Goal: Information Seeking & Learning: Learn about a topic

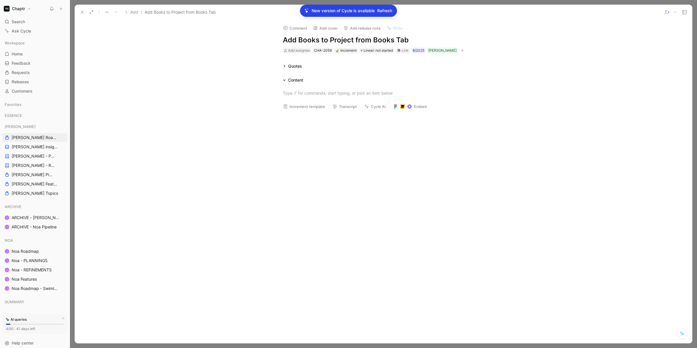
scroll to position [163, 0]
click at [388, 16] on div "New version of Cycle is available Refresh" at bounding box center [348, 11] width 97 height 12
click at [387, 9] on span "Refresh" at bounding box center [384, 10] width 15 height 7
click at [675, 12] on icon at bounding box center [675, 12] width 5 height 5
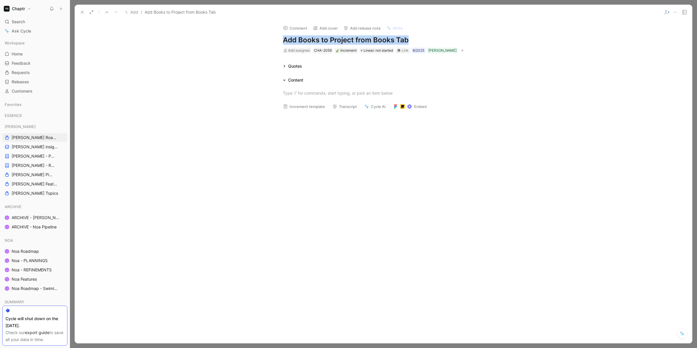
drag, startPoint x: 283, startPoint y: 40, endPoint x: 416, endPoint y: 42, distance: 133.0
click at [416, 42] on h1 "Add Books to Project from Books Tab" at bounding box center [383, 39] width 201 height 9
click at [310, 97] on p at bounding box center [383, 93] width 223 height 10
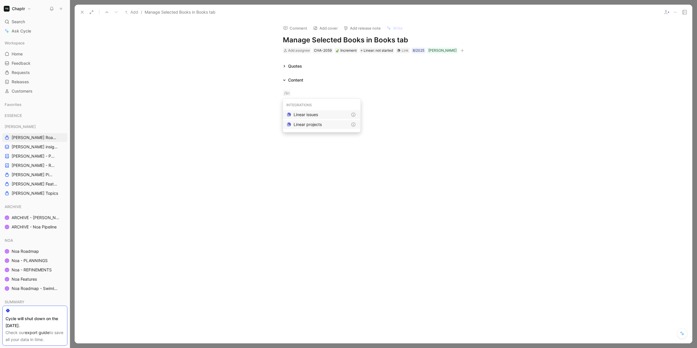
click at [323, 125] on div "Linear projects" at bounding box center [321, 124] width 54 height 7
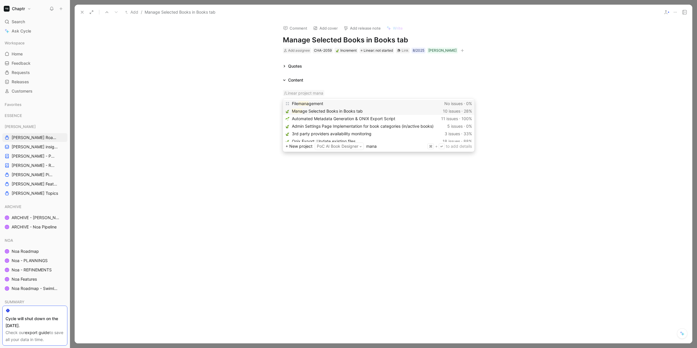
click at [332, 109] on span "ge Selected Books in Books tab" at bounding box center [332, 111] width 60 height 5
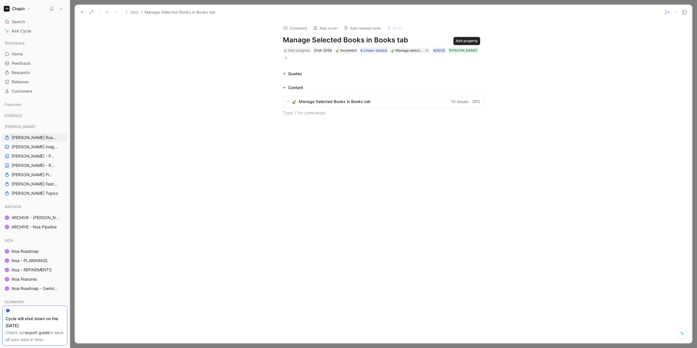
click at [289, 55] on button "button" at bounding box center [286, 58] width 6 height 6
click at [428, 106] on div "Status" at bounding box center [432, 108] width 69 height 7
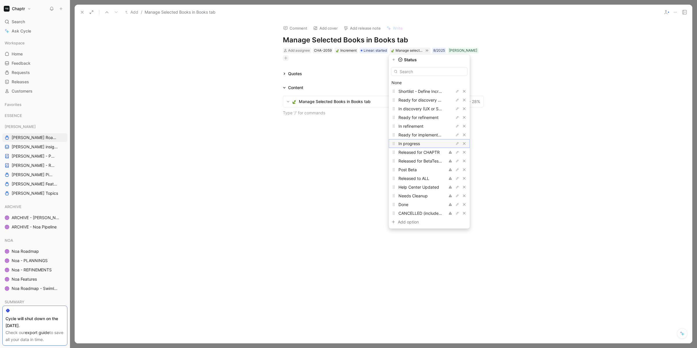
click at [418, 142] on span "In progress" at bounding box center [408, 143] width 21 height 5
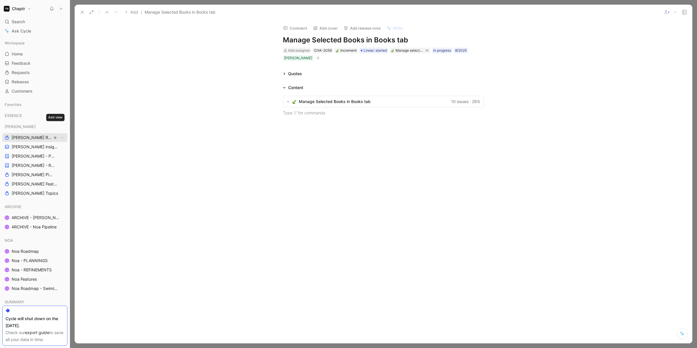
click at [39, 137] on span "[PERSON_NAME] Roadmap - open items" at bounding box center [32, 138] width 41 height 6
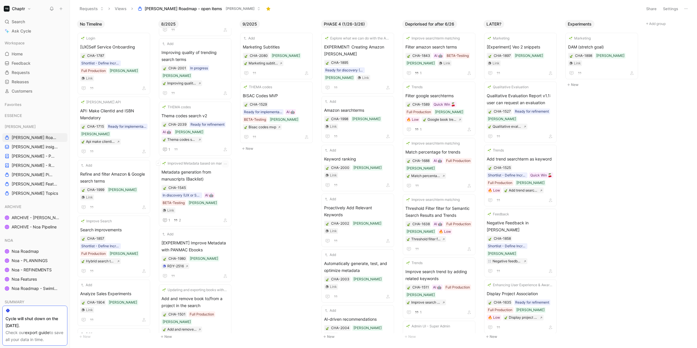
scroll to position [227, 0]
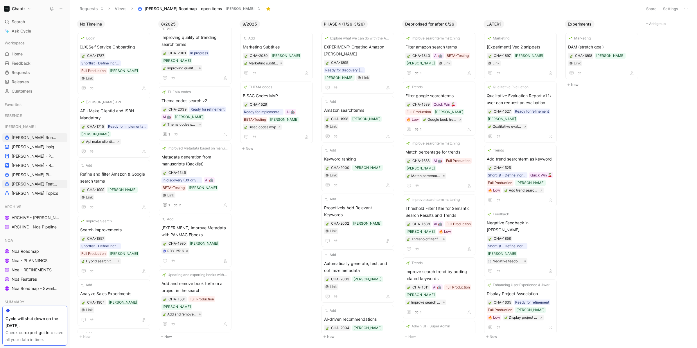
click at [33, 182] on span "[PERSON_NAME] Features" at bounding box center [36, 184] width 48 height 6
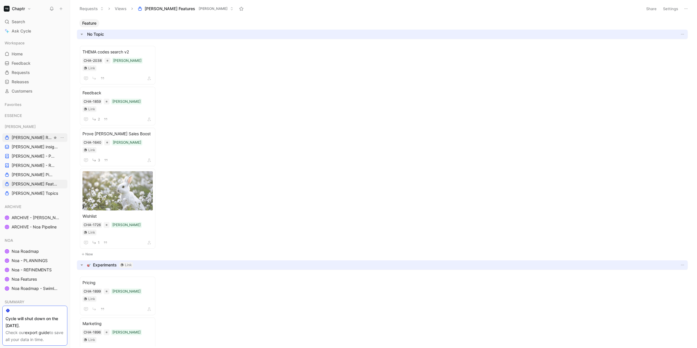
click at [44, 141] on link "[PERSON_NAME] Roadmap - open items" at bounding box center [34, 137] width 65 height 9
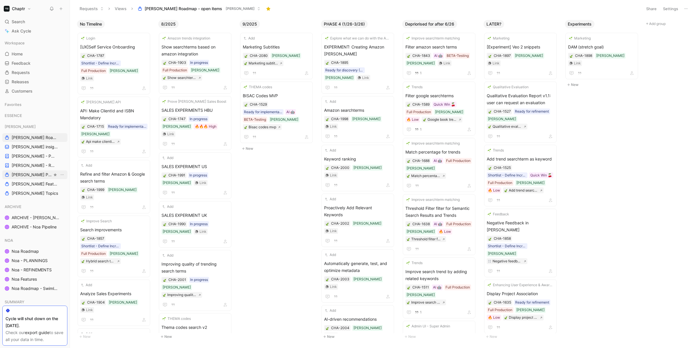
click at [32, 175] on span "[PERSON_NAME] Pipeline" at bounding box center [32, 175] width 41 height 6
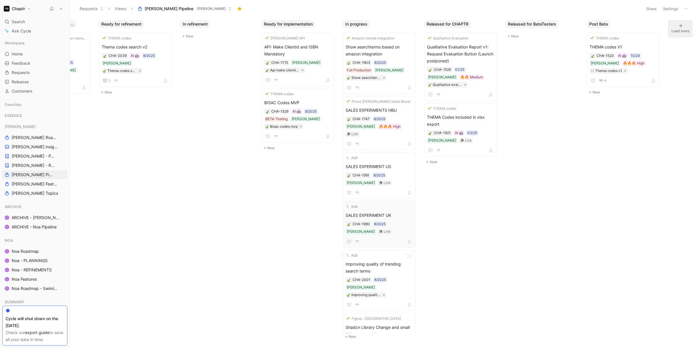
scroll to position [67, 0]
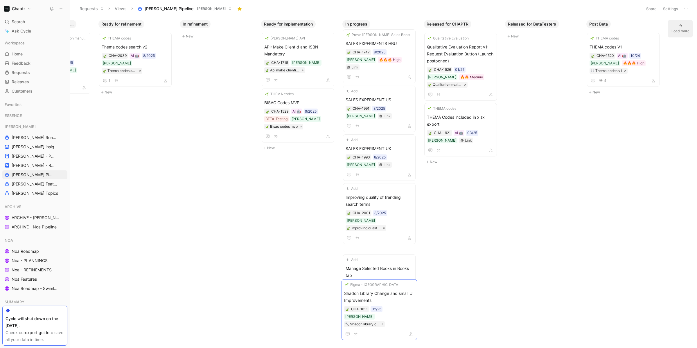
drag, startPoint x: 402, startPoint y: 241, endPoint x: 401, endPoint y: 297, distance: 56.3
click at [393, 321] on span "Shadcn Library Change and small UI Improvements" at bounding box center [379, 328] width 67 height 14
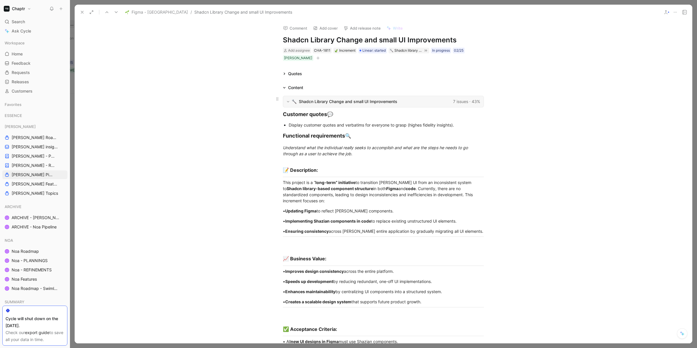
click at [384, 102] on span "Shadcn Library Change and small UI Improvements" at bounding box center [375, 101] width 152 height 7
click at [80, 14] on icon at bounding box center [82, 12] width 5 height 5
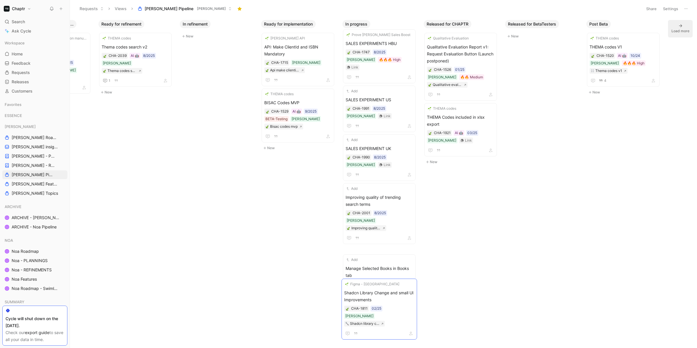
drag, startPoint x: 400, startPoint y: 246, endPoint x: 400, endPoint y: 299, distance: 52.6
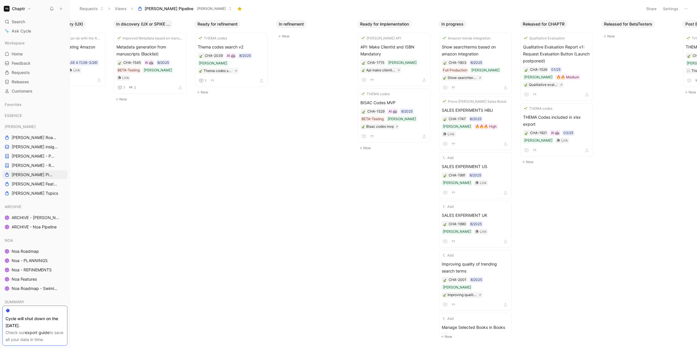
scroll to position [0, 135]
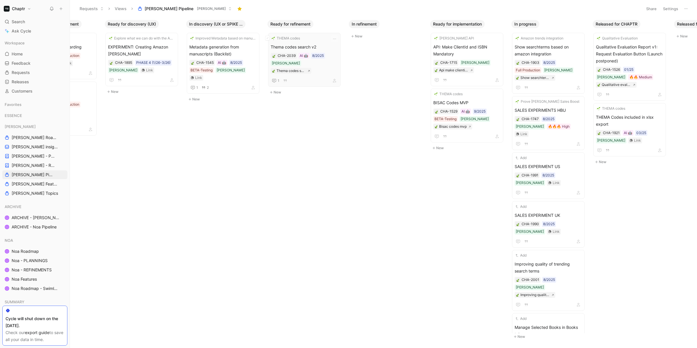
click at [321, 43] on div "THEMA codes Thema codes search v2 CHA-2039 AI 🤖 8/2025 Reedy Thema codes search…" at bounding box center [304, 59] width 67 height 49
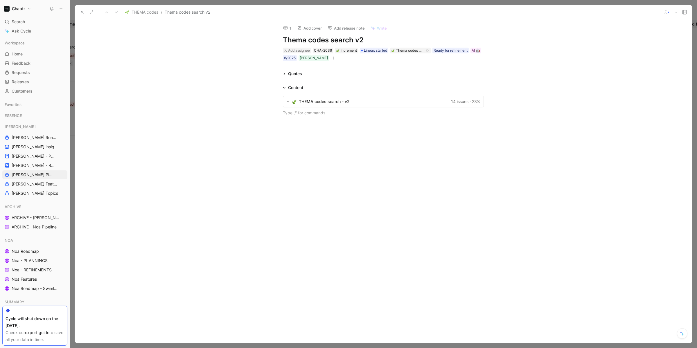
click at [79, 14] on button at bounding box center [82, 12] width 8 height 8
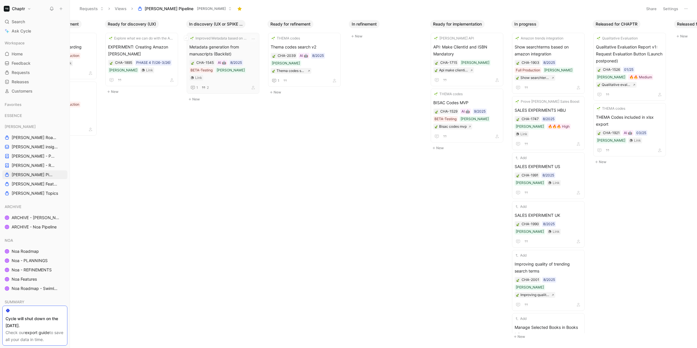
click at [239, 45] on span "Metadata generation from manuscripts (Backlist)" at bounding box center [222, 51] width 67 height 14
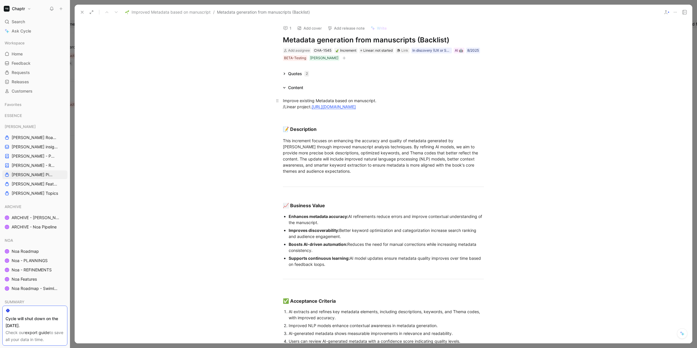
click at [322, 106] on link "https://linear.app/chaptr/project/improved-metadata-based-on-manuscript-33b2ff5…" at bounding box center [334, 106] width 44 height 5
click at [81, 13] on use at bounding box center [82, 12] width 2 height 2
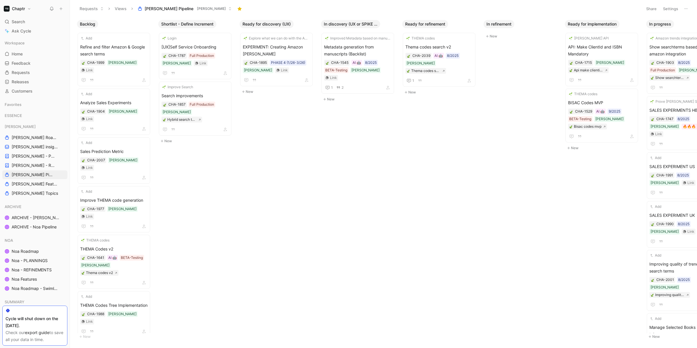
click at [670, 8] on button "Settings" at bounding box center [670, 9] width 20 height 8
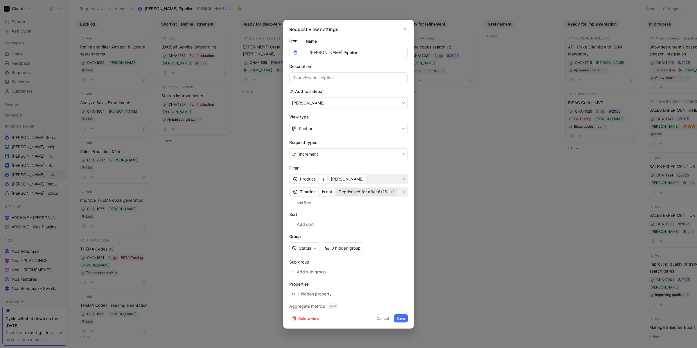
click at [371, 189] on span "Depriorised for after 6/26" at bounding box center [363, 191] width 48 height 7
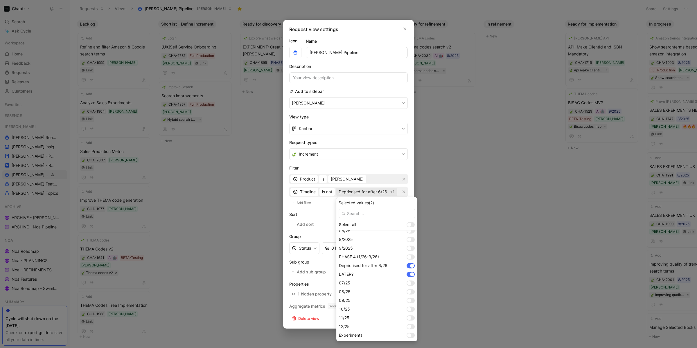
scroll to position [85, 0]
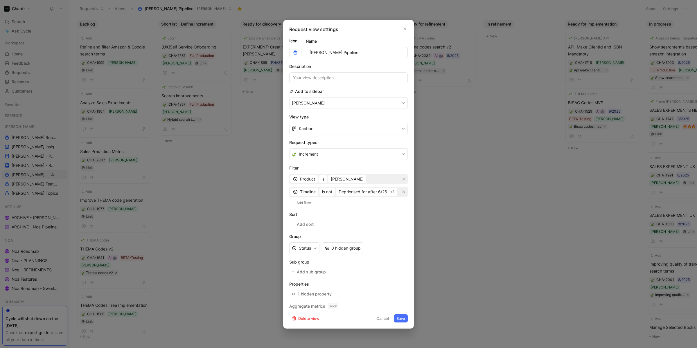
click at [404, 316] on button "Save" at bounding box center [401, 318] width 14 height 8
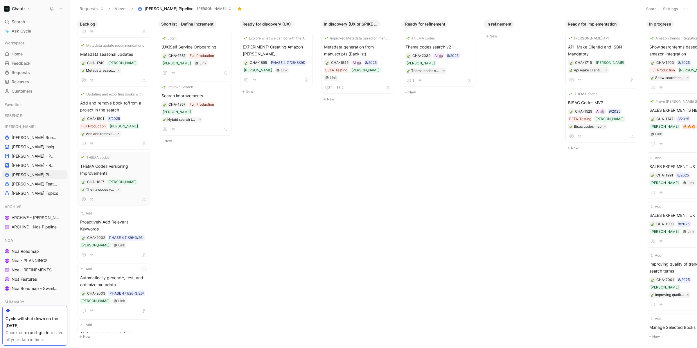
scroll to position [1159, 0]
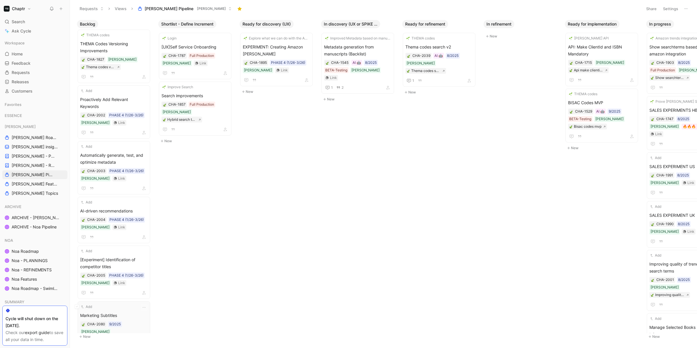
click at [108, 304] on div "Add" at bounding box center [110, 307] width 60 height 6
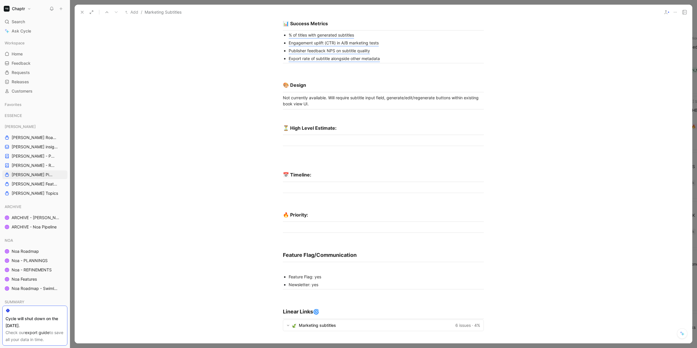
scroll to position [854, 0]
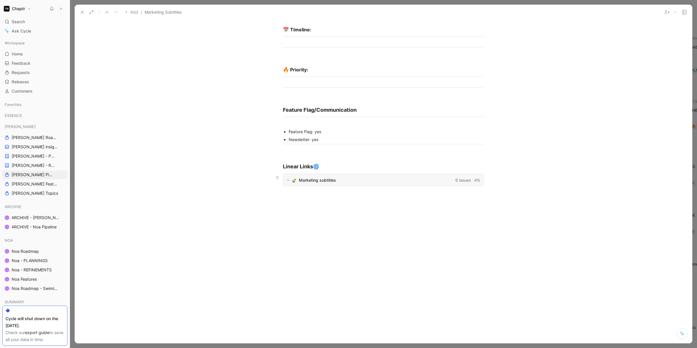
click at [360, 177] on span "Marketing subtitles" at bounding box center [376, 180] width 154 height 7
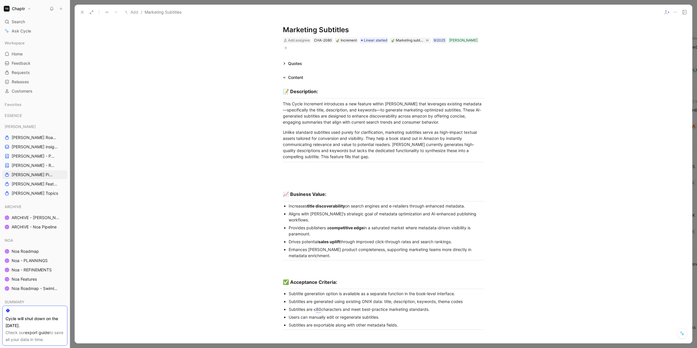
scroll to position [0, 0]
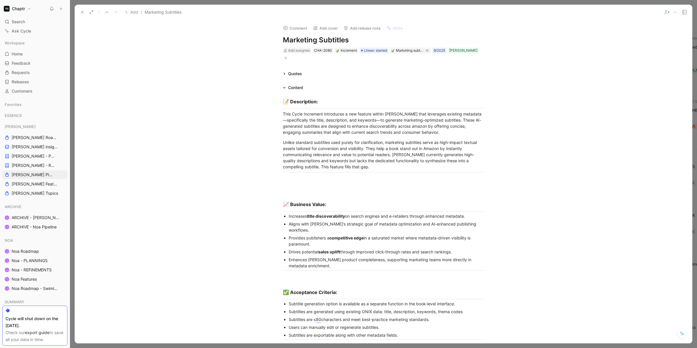
click at [470, 49] on div "Add assignee CHA-2080 Increment Linear: started Marketing subtitles 9/2025 Reedy" at bounding box center [383, 54] width 202 height 15
click at [287, 56] on icon "button" at bounding box center [285, 57] width 3 height 3
click at [428, 106] on div "Status" at bounding box center [432, 108] width 69 height 7
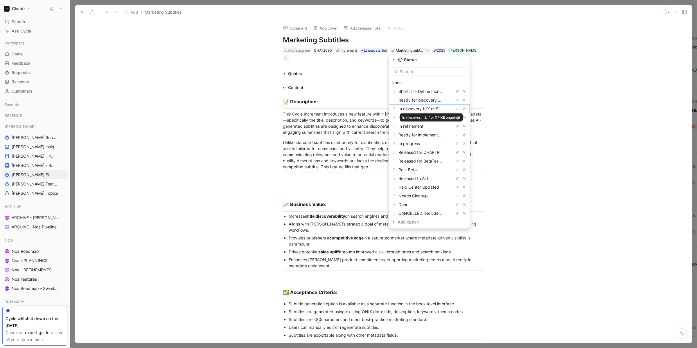
click at [428, 106] on span "In discovery (UX or SPIKE ongoing)" at bounding box center [431, 108] width 67 height 5
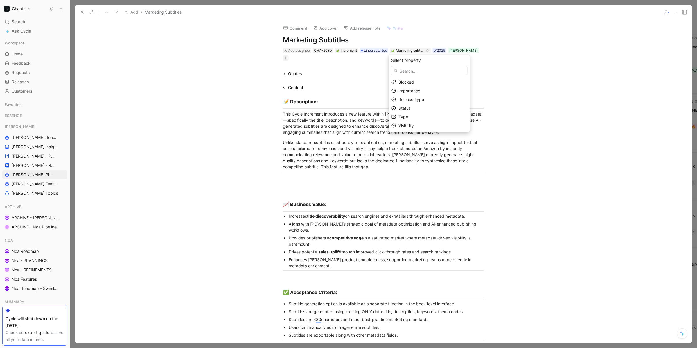
scroll to position [1111, 0]
click at [81, 11] on use at bounding box center [82, 12] width 2 height 2
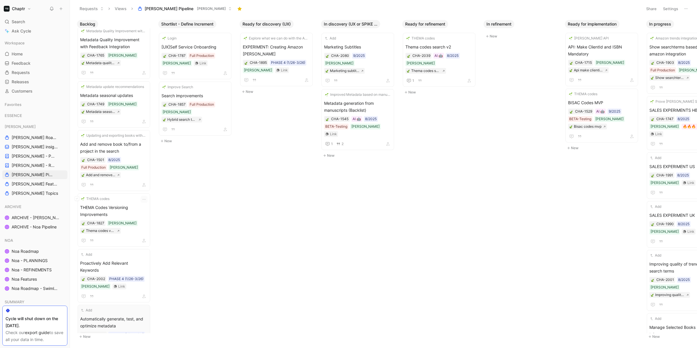
scroll to position [1066, 0]
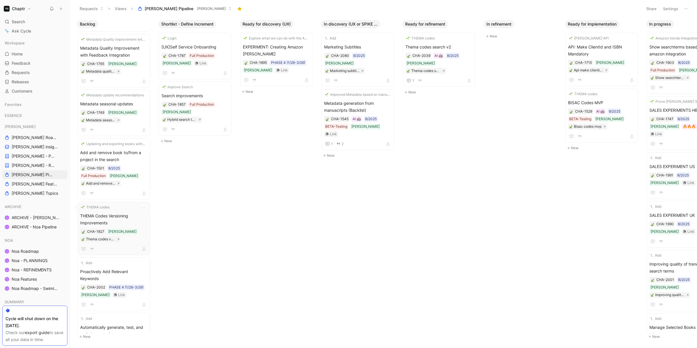
click at [126, 213] on span "THEMA Codes Versioning Improvements" at bounding box center [113, 220] width 67 height 14
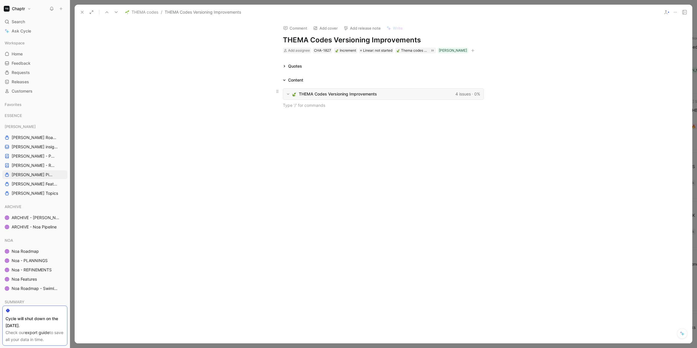
click at [372, 91] on span "THEMA Codes Versioning Improvements" at bounding box center [376, 94] width 154 height 7
click at [82, 11] on icon at bounding box center [82, 12] width 5 height 5
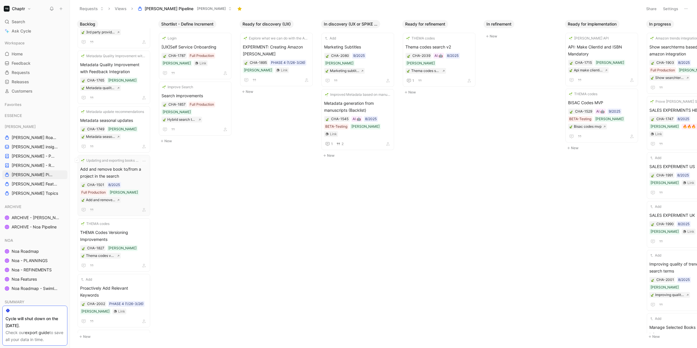
scroll to position [1047, 0]
click at [131, 129] on div "CHA-1749 Reedy Metadata seasonal updates" at bounding box center [113, 135] width 67 height 13
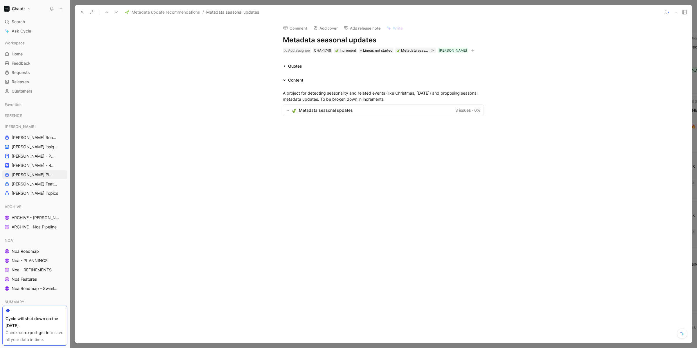
click at [78, 11] on button at bounding box center [82, 12] width 8 height 8
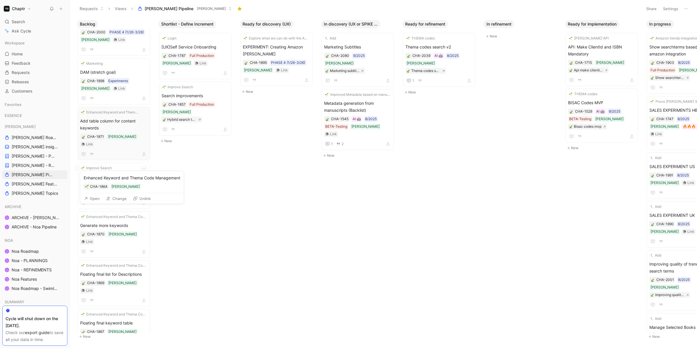
scroll to position [525, 0]
click at [135, 167] on div "Improve Search" at bounding box center [110, 170] width 60 height 6
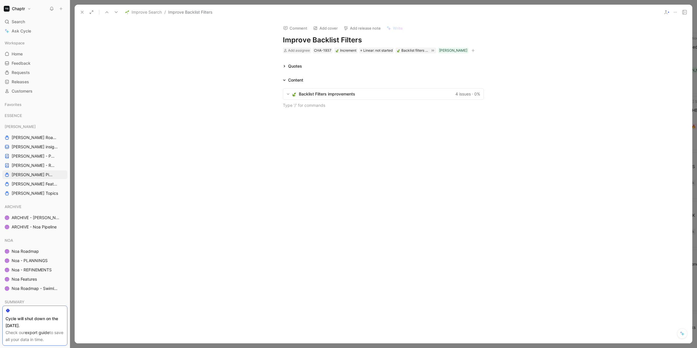
click at [84, 12] on button at bounding box center [82, 12] width 8 height 8
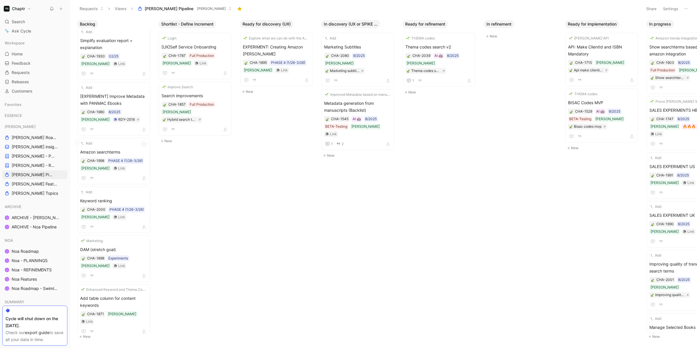
scroll to position [348, 0]
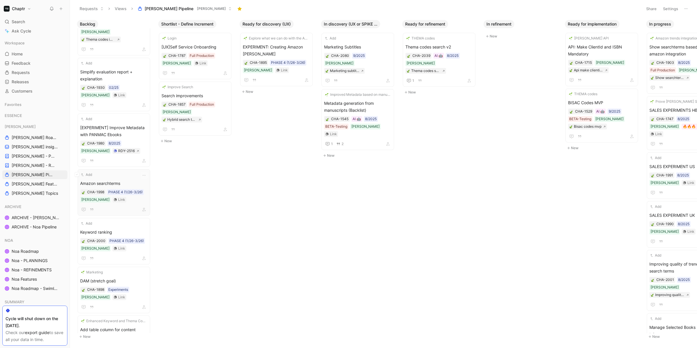
click at [130, 180] on span "Amazon searchterms" at bounding box center [113, 183] width 67 height 7
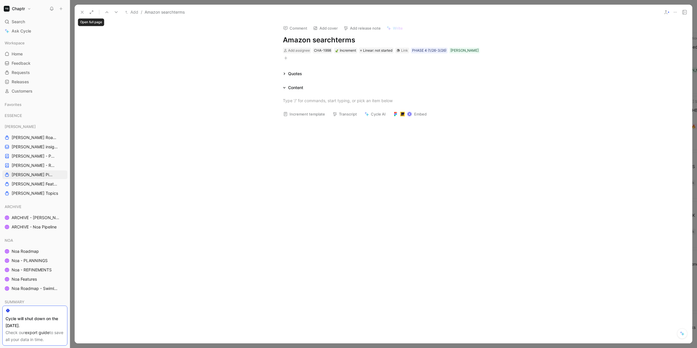
click at [84, 10] on icon at bounding box center [82, 12] width 5 height 5
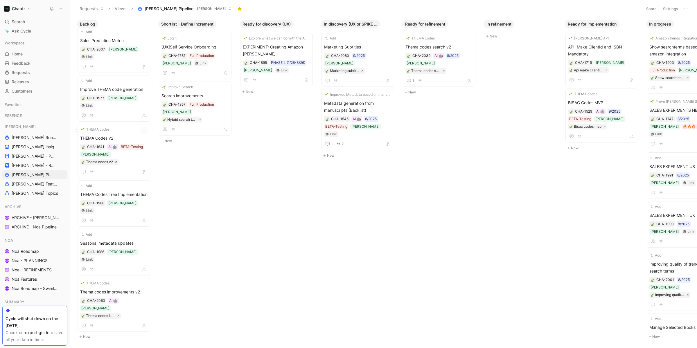
scroll to position [111, 0]
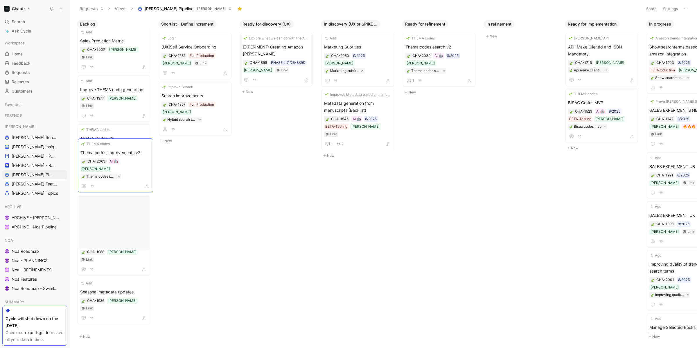
drag, startPoint x: 122, startPoint y: 230, endPoint x: 122, endPoint y: 145, distance: 85.1
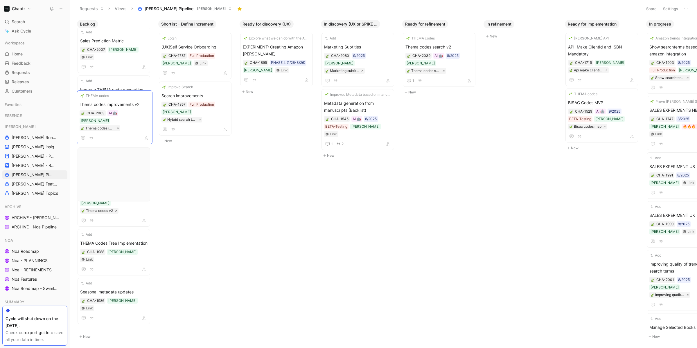
drag, startPoint x: 127, startPoint y: 230, endPoint x: 127, endPoint y: 95, distance: 135.3
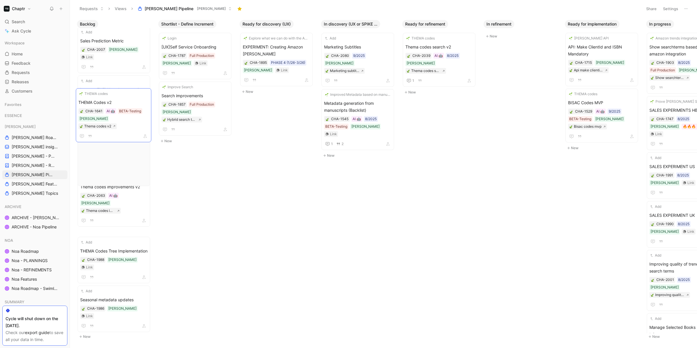
drag, startPoint x: 127, startPoint y: 148, endPoint x: 125, endPoint y: 95, distance: 53.5
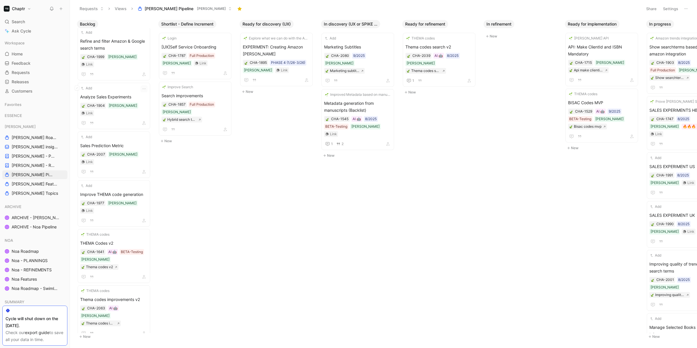
scroll to position [0, 0]
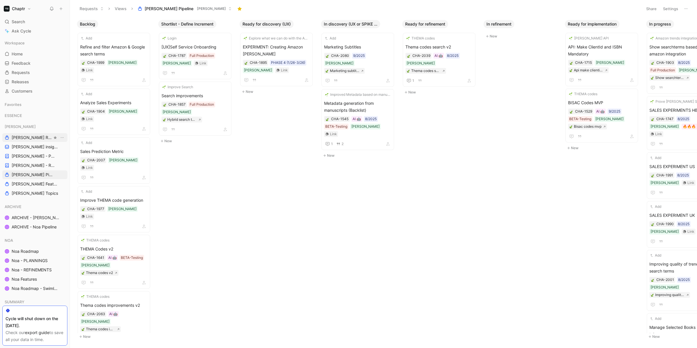
click at [40, 134] on link "[PERSON_NAME] Roadmap - open items" at bounding box center [34, 137] width 65 height 9
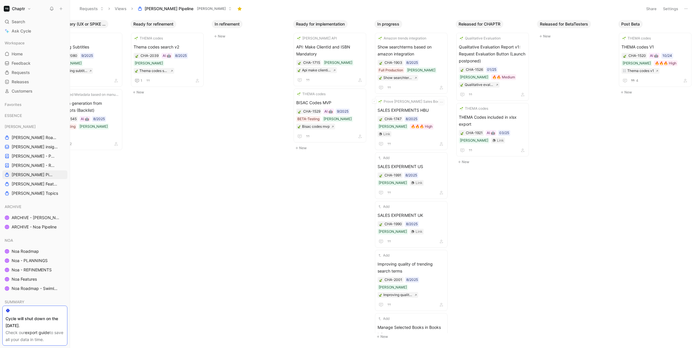
scroll to position [0, 272]
click at [432, 47] on span "Show searchterms based on amazon integration" at bounding box center [410, 51] width 67 height 14
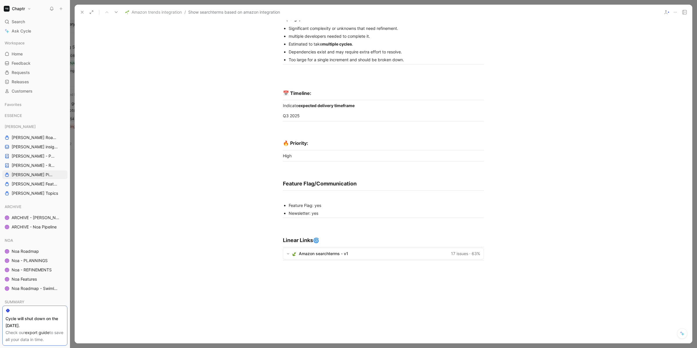
scroll to position [1089, 0]
click at [80, 12] on icon at bounding box center [82, 12] width 5 height 5
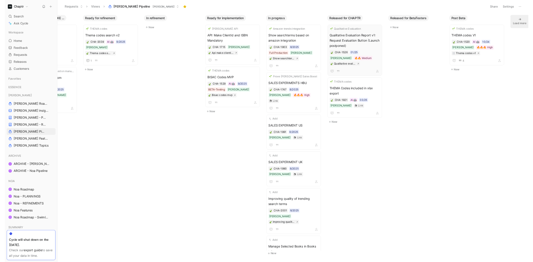
scroll to position [0, 304]
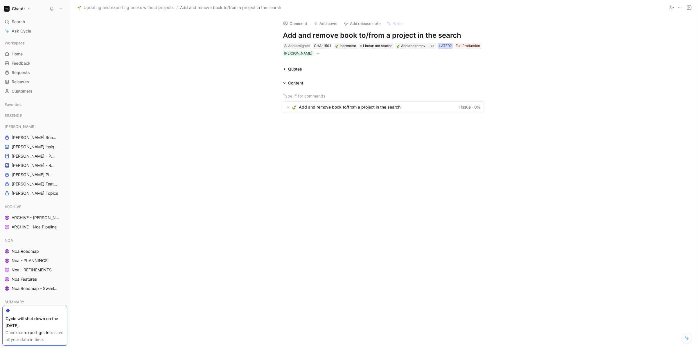
click at [446, 44] on div "LATER?" at bounding box center [445, 46] width 13 height 6
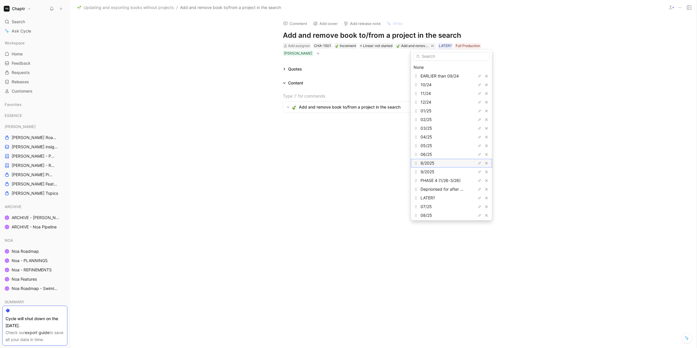
click at [425, 162] on span "8/2025" at bounding box center [427, 163] width 14 height 5
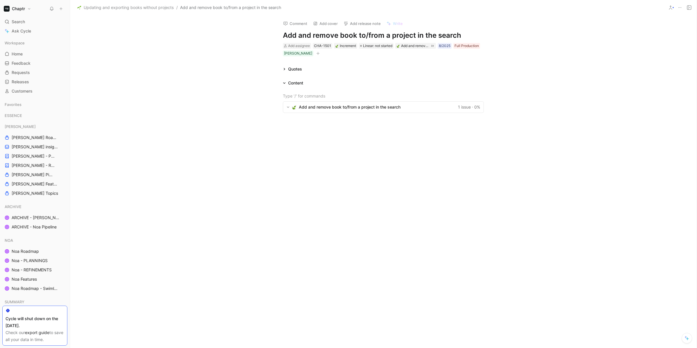
click at [680, 6] on icon at bounding box center [679, 7] width 5 height 5
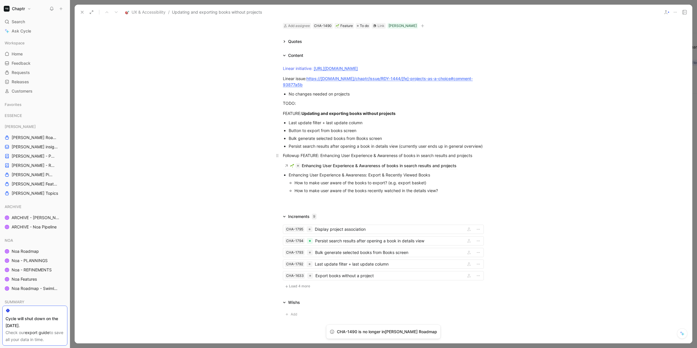
scroll to position [28, 0]
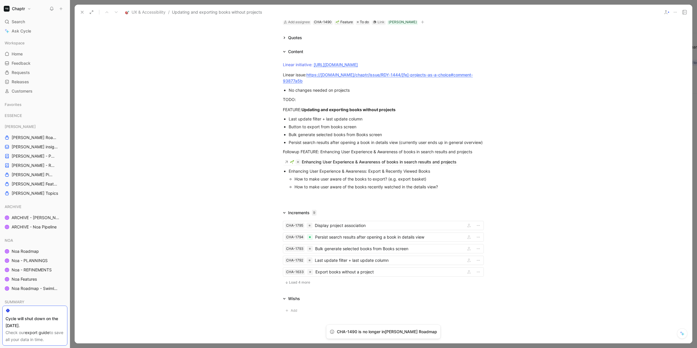
click at [296, 285] on span "Load 4 more" at bounding box center [299, 282] width 21 height 5
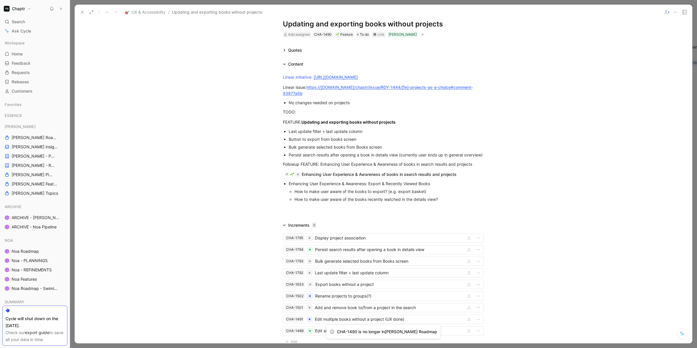
scroll to position [13, 0]
